Goal: Navigation & Orientation: Go to known website

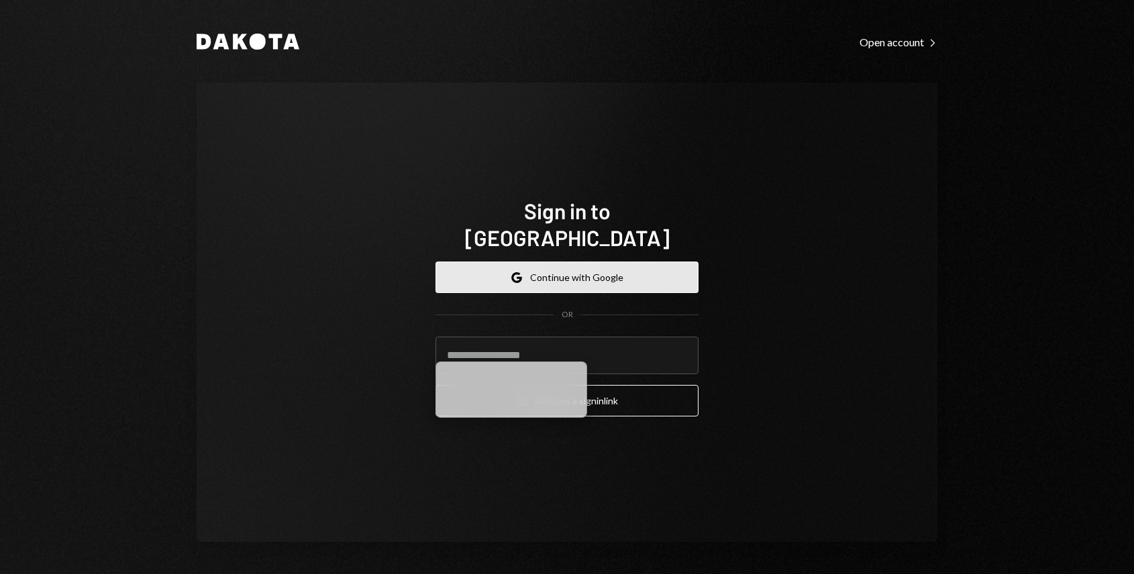
click at [575, 264] on button "Google Continue with Google" at bounding box center [566, 278] width 263 height 32
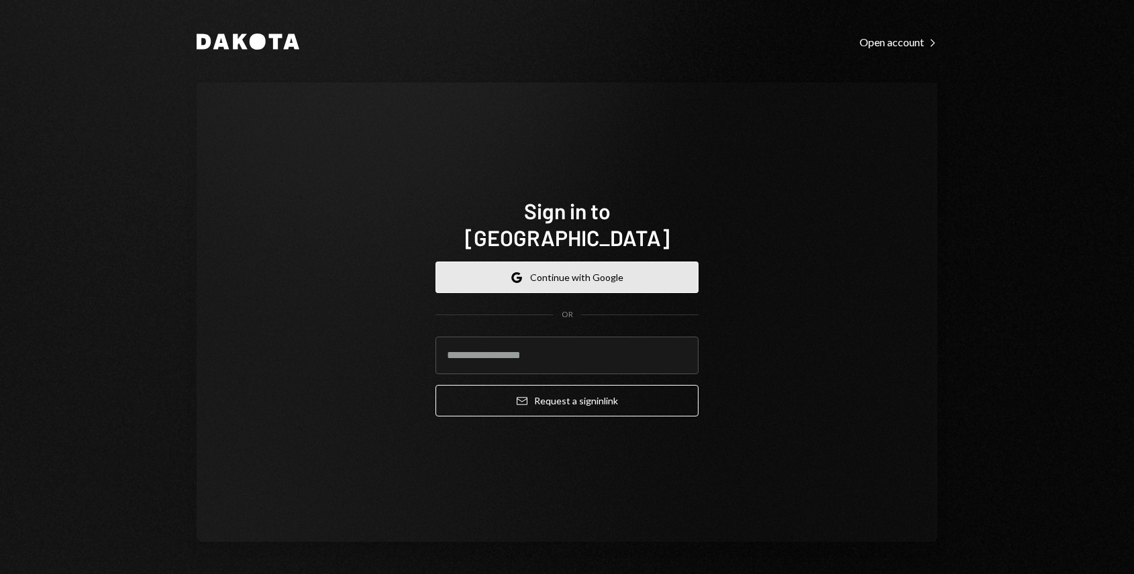
click at [575, 264] on button "Google Continue with Google" at bounding box center [566, 278] width 263 height 32
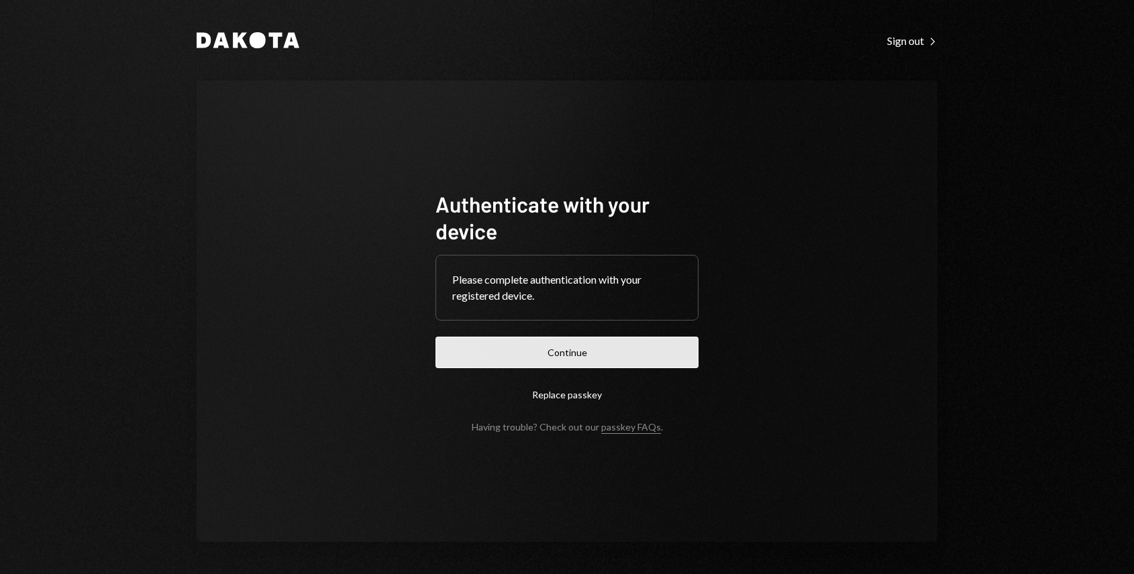
click at [566, 362] on button "Continue" at bounding box center [566, 353] width 263 height 32
